Goal: Information Seeking & Learning: Check status

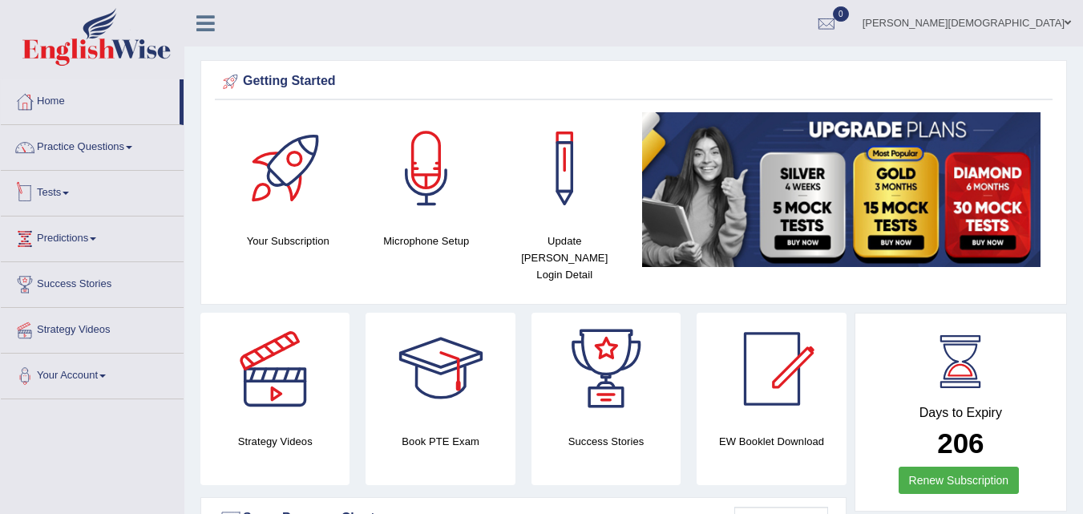
click at [59, 189] on link "Tests" at bounding box center [92, 191] width 183 height 40
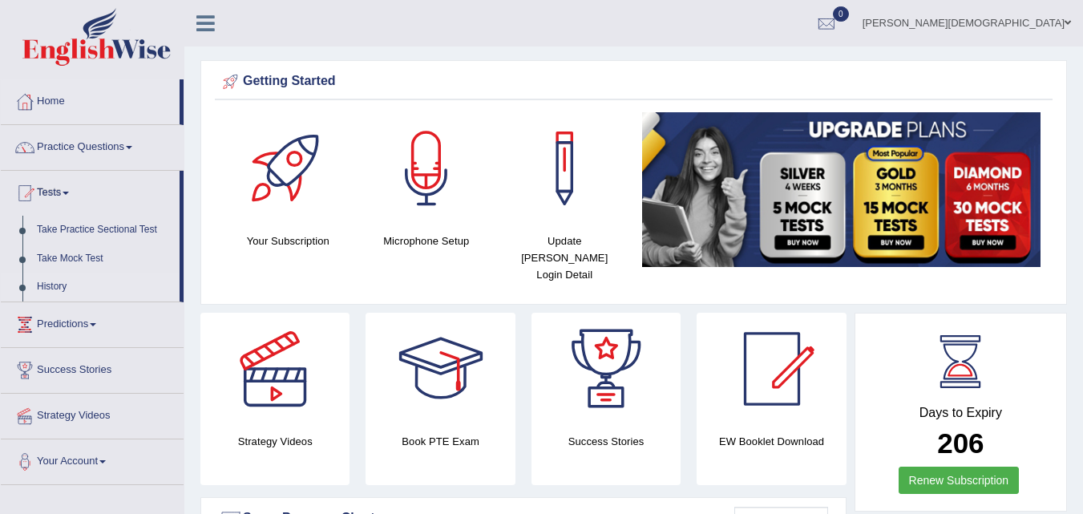
click at [57, 276] on link "History" at bounding box center [105, 287] width 150 height 29
click at [55, 249] on link "Take Mock Test" at bounding box center [105, 259] width 150 height 29
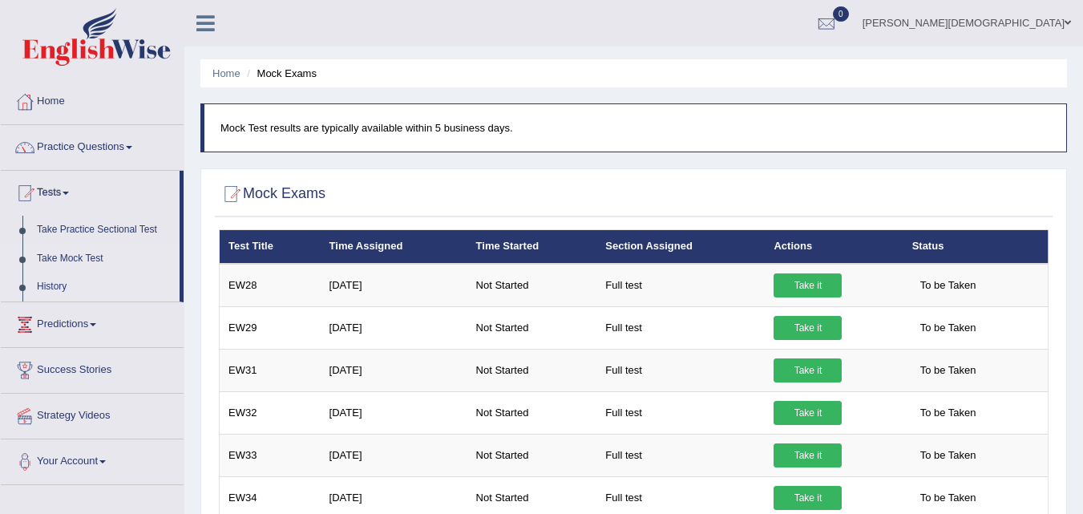
click at [42, 279] on link "History" at bounding box center [105, 287] width 150 height 29
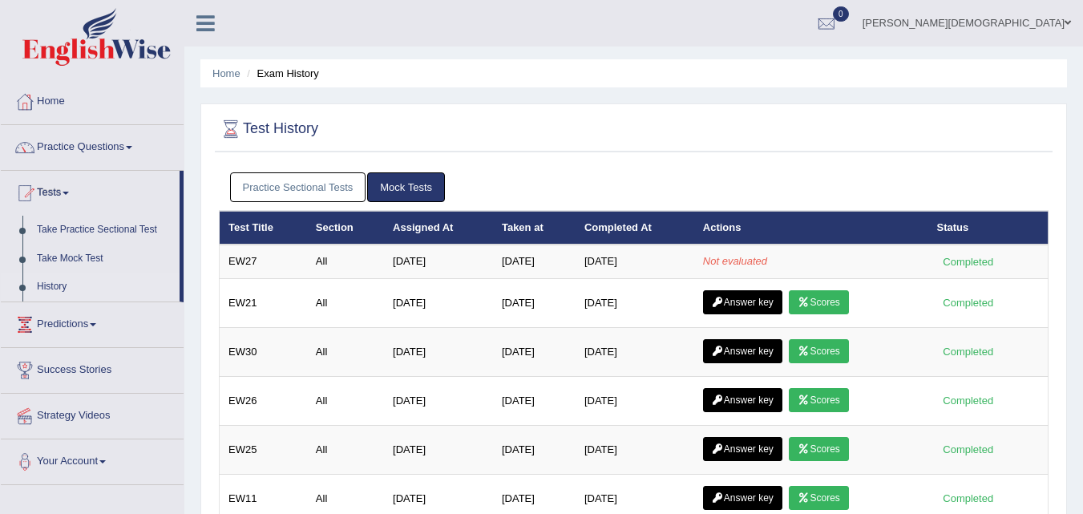
click at [329, 188] on link "Practice Sectional Tests" at bounding box center [298, 187] width 136 height 30
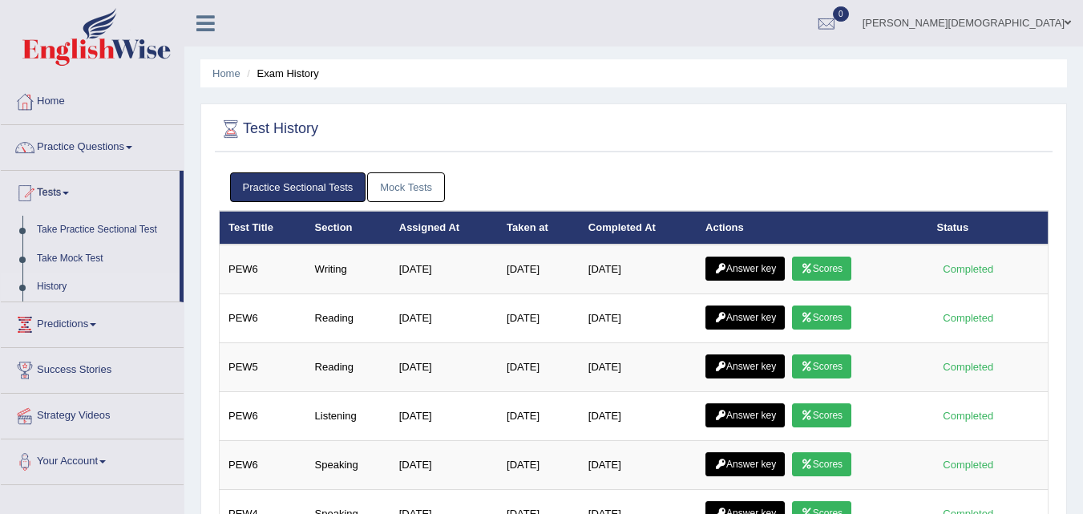
click at [398, 187] on link "Mock Tests" at bounding box center [406, 187] width 78 height 30
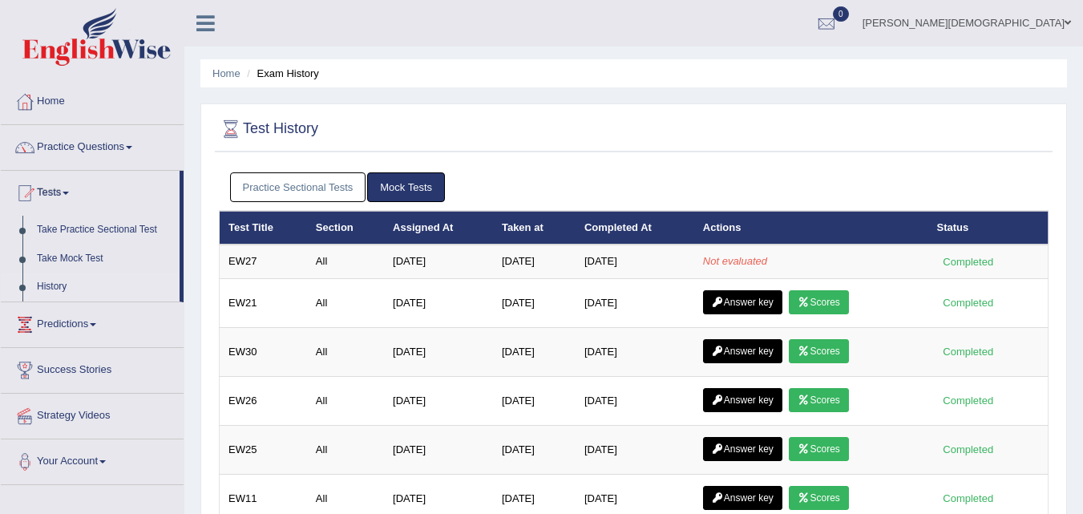
click at [1069, 13] on link "[PERSON_NAME][DEMOGRAPHIC_DATA]" at bounding box center [967, 21] width 233 height 42
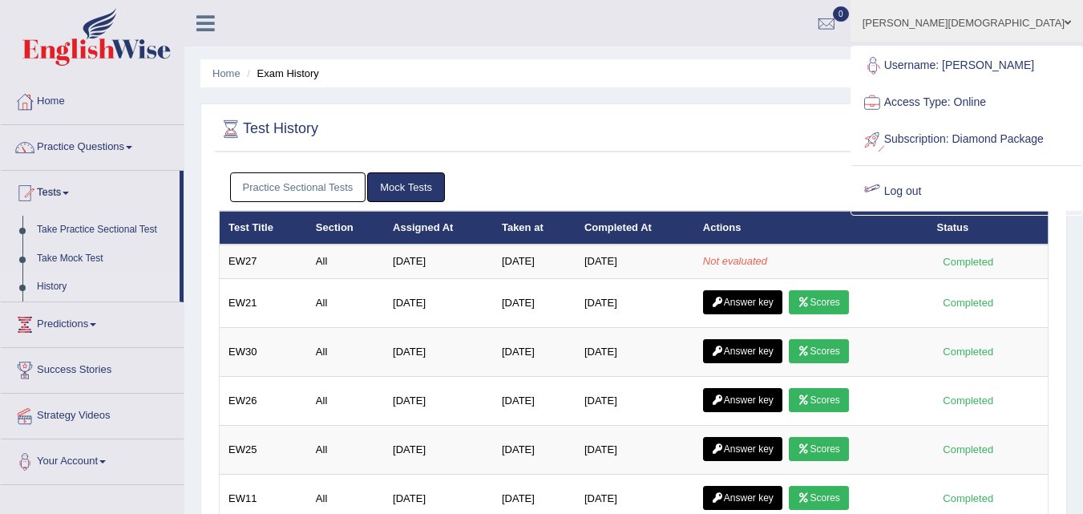
click at [944, 200] on link "Log out" at bounding box center [966, 191] width 229 height 37
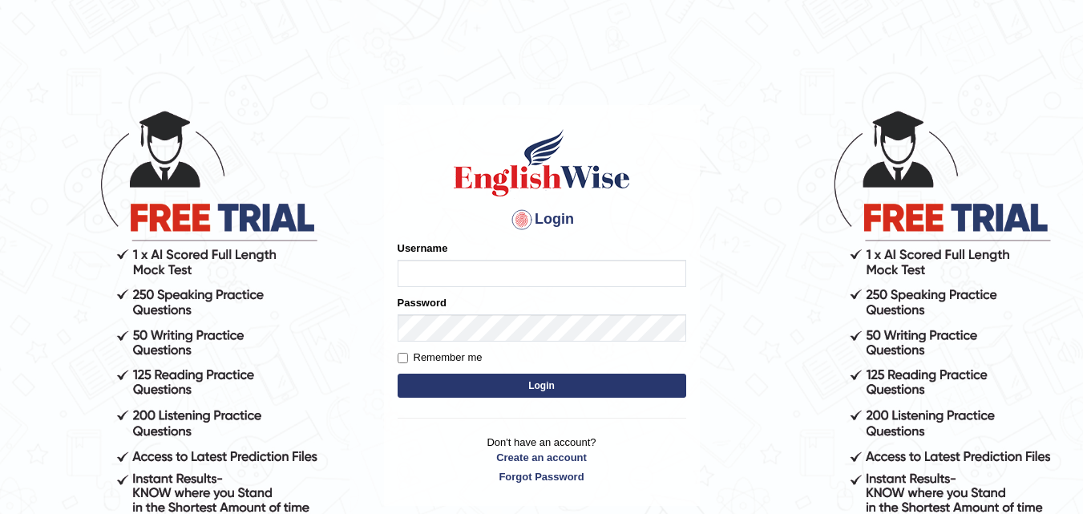
type input "razaislam"
click at [462, 374] on button "Login" at bounding box center [542, 386] width 289 height 24
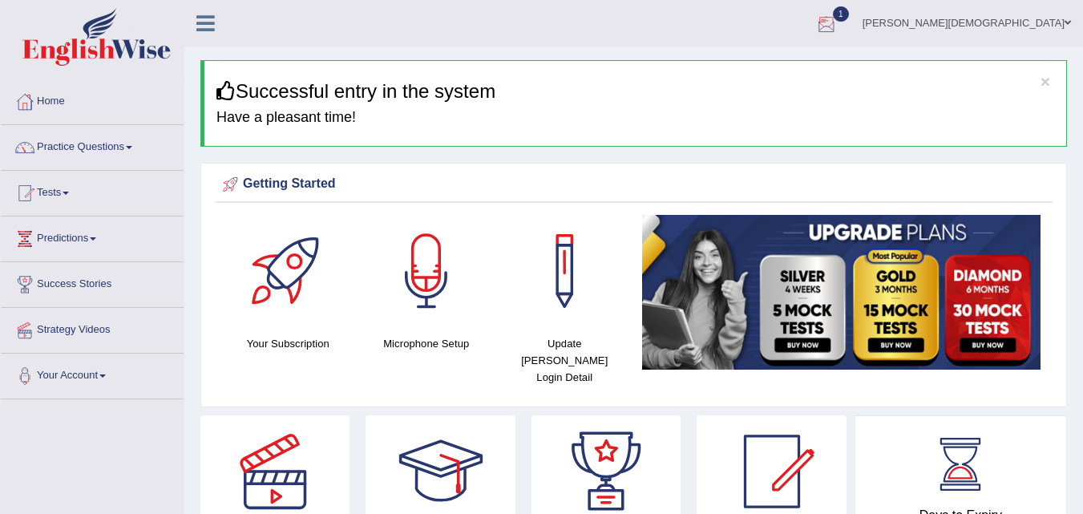
click at [851, 6] on link "1" at bounding box center [827, 21] width 48 height 42
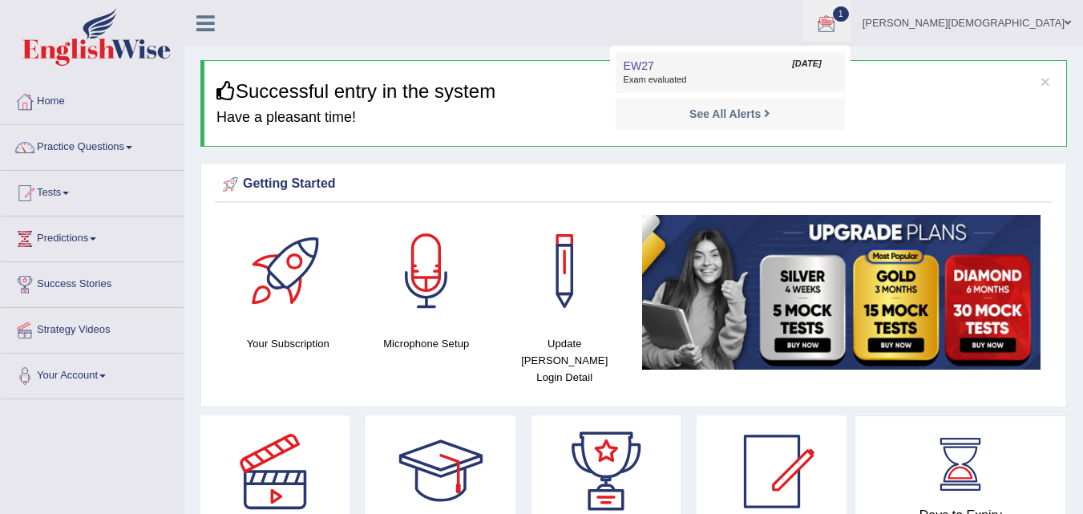
click at [841, 55] on link "EW27 Sep 29, 2025 Exam evaluated" at bounding box center [730, 72] width 221 height 34
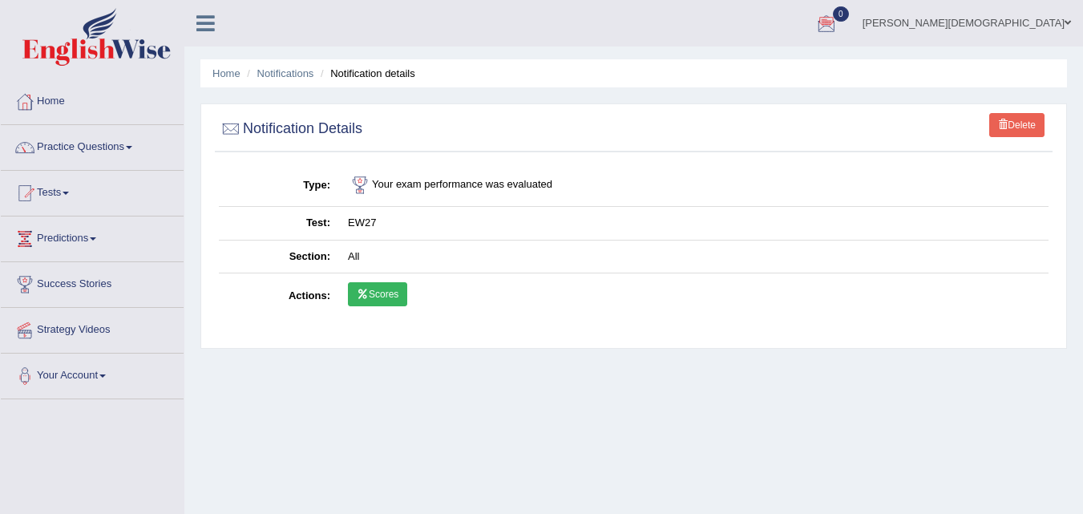
click at [344, 273] on td "Scores" at bounding box center [694, 296] width 710 height 47
click at [366, 294] on icon at bounding box center [363, 294] width 12 height 10
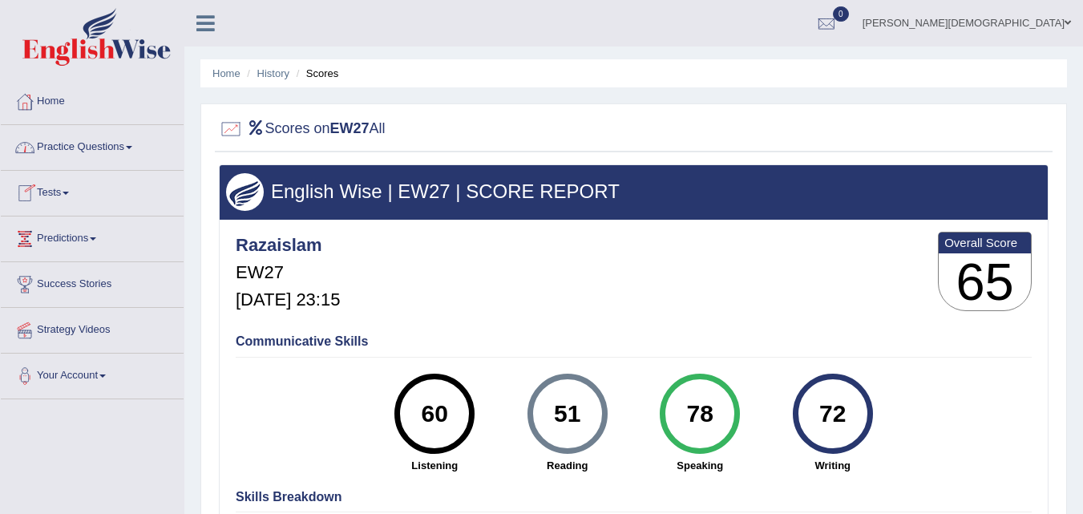
click at [59, 187] on link "Tests" at bounding box center [92, 191] width 183 height 40
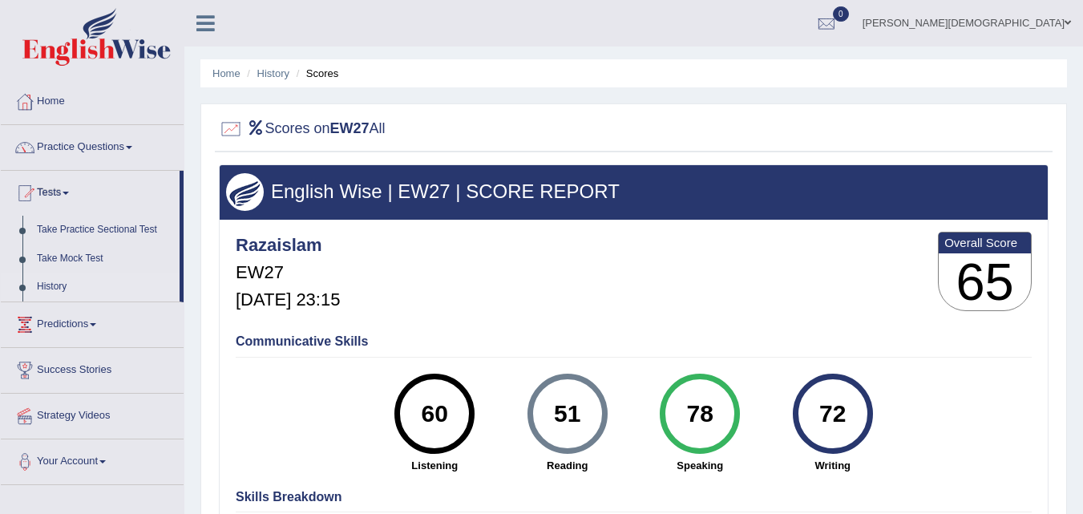
click at [53, 284] on link "History" at bounding box center [105, 287] width 150 height 29
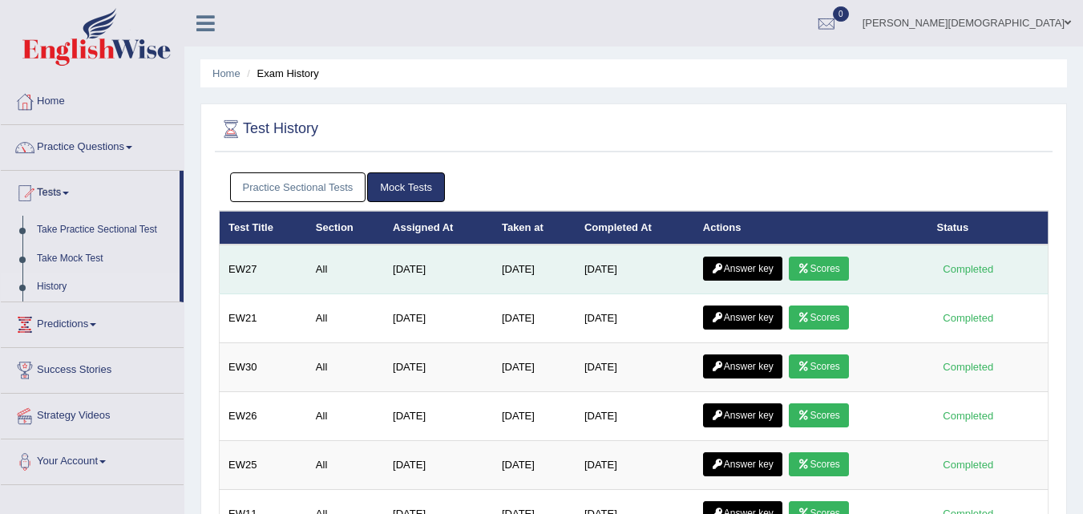
click at [738, 263] on link "Answer key" at bounding box center [742, 269] width 79 height 24
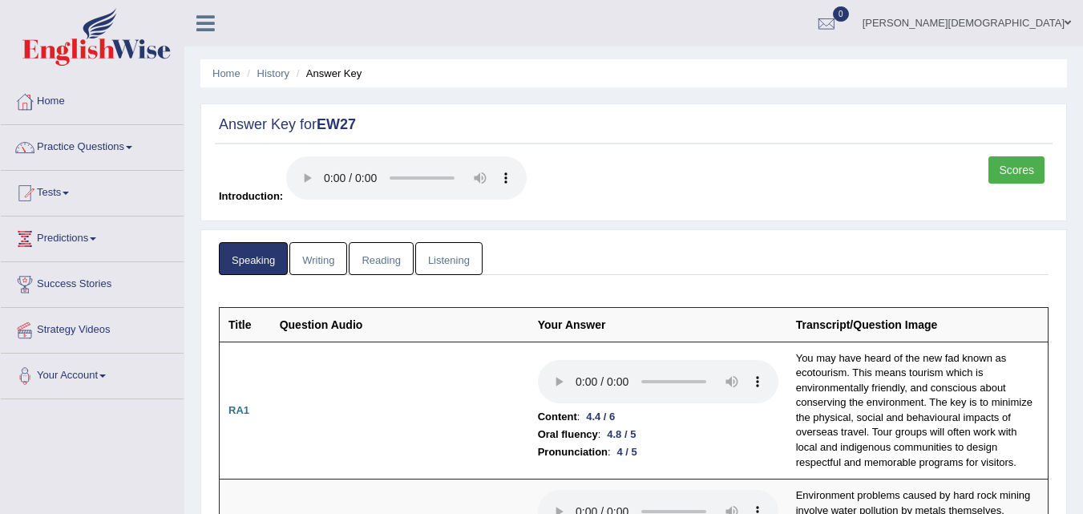
click at [326, 245] on link "Writing" at bounding box center [318, 258] width 58 height 33
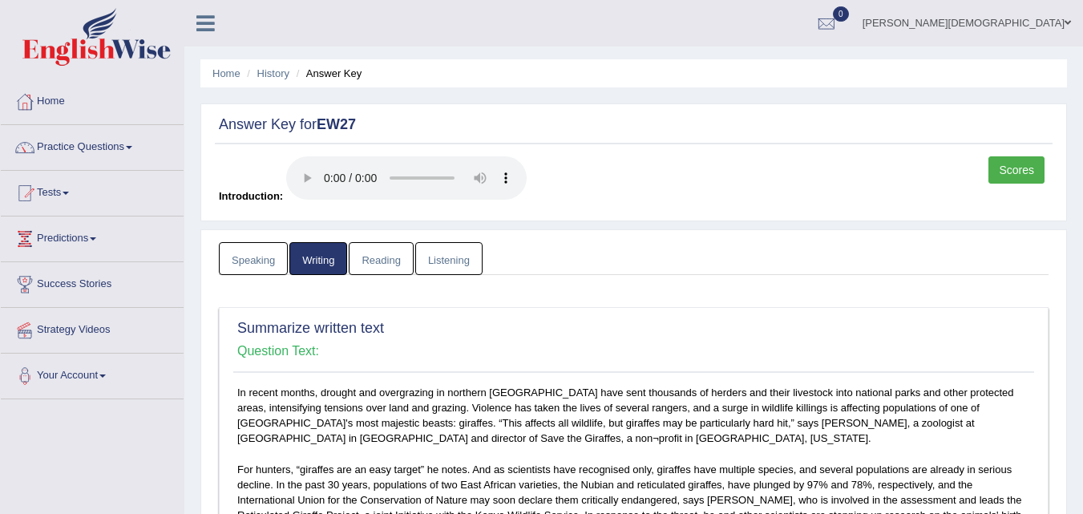
click at [372, 258] on link "Reading" at bounding box center [381, 258] width 64 height 33
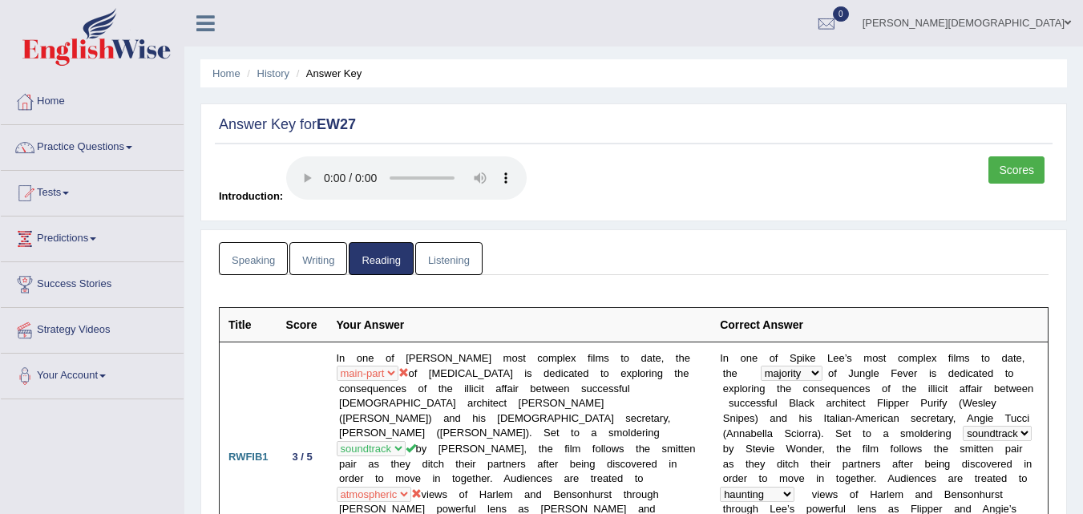
click at [468, 251] on link "Listening" at bounding box center [448, 258] width 67 height 33
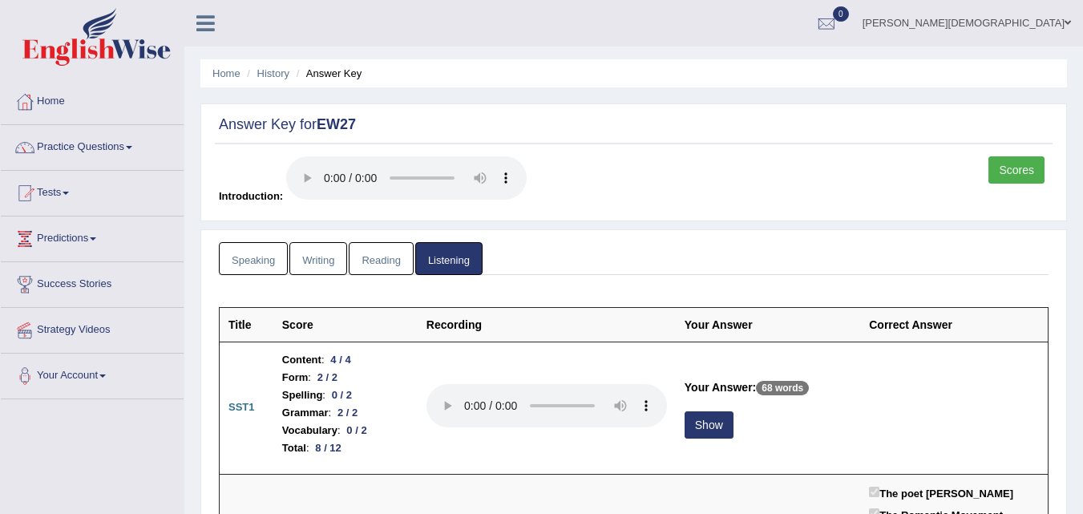
click at [1019, 173] on link "Scores" at bounding box center [1017, 169] width 56 height 27
